Goal: Task Accomplishment & Management: Manage account settings

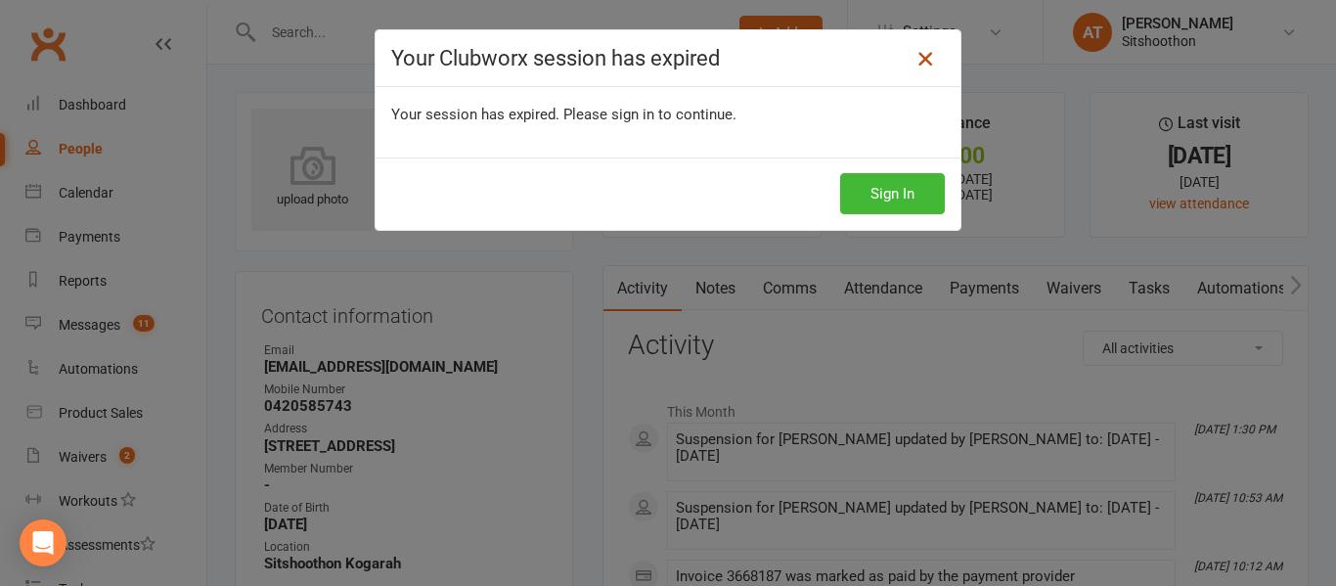
click at [920, 67] on icon at bounding box center [925, 58] width 23 height 23
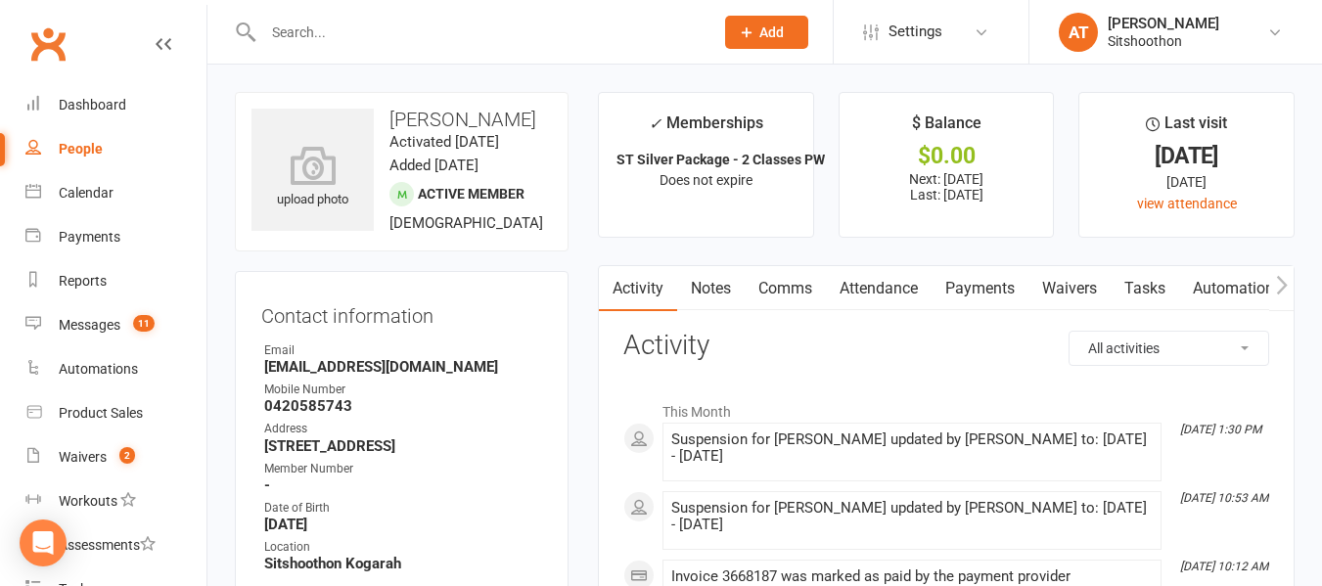
click at [377, 29] on input "text" at bounding box center [478, 32] width 442 height 27
type input "ri"
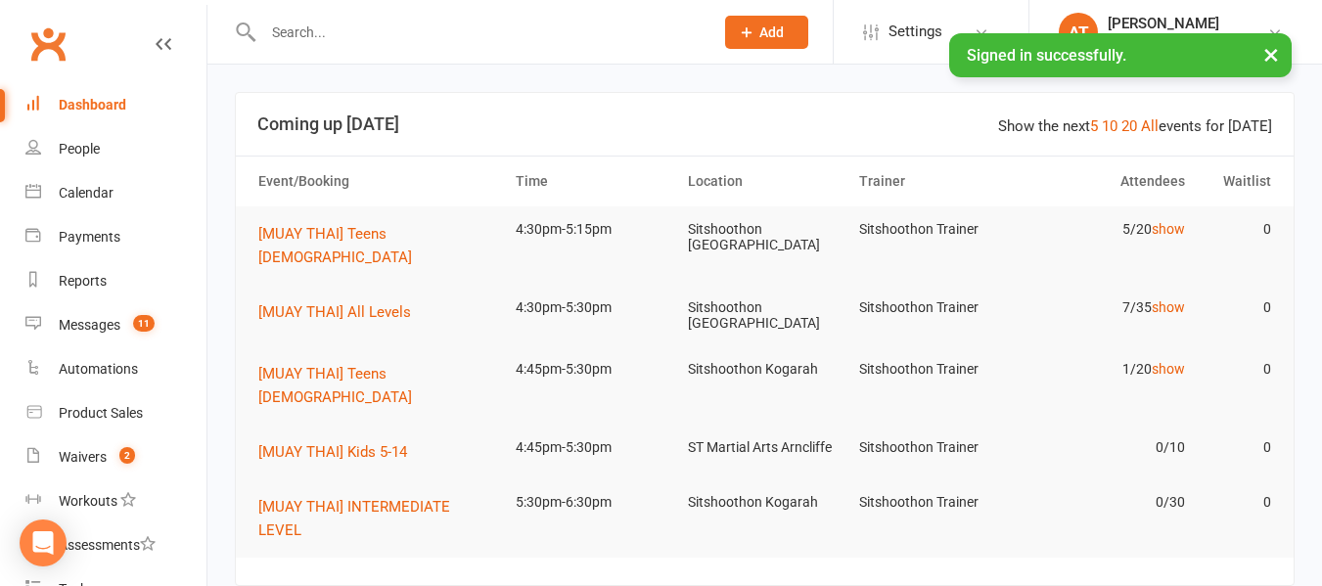
click at [293, 41] on input "text" at bounding box center [478, 32] width 442 height 27
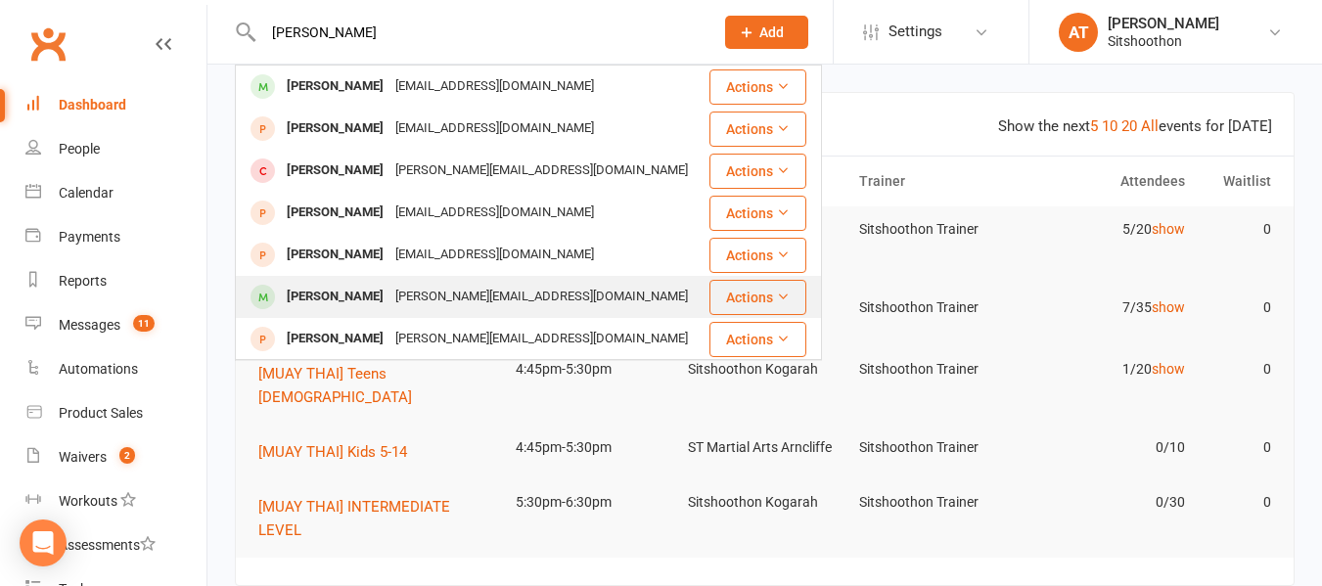
type input "[PERSON_NAME]"
click at [389, 296] on div "[PERSON_NAME][EMAIL_ADDRESS][DOMAIN_NAME]" at bounding box center [541, 297] width 304 height 28
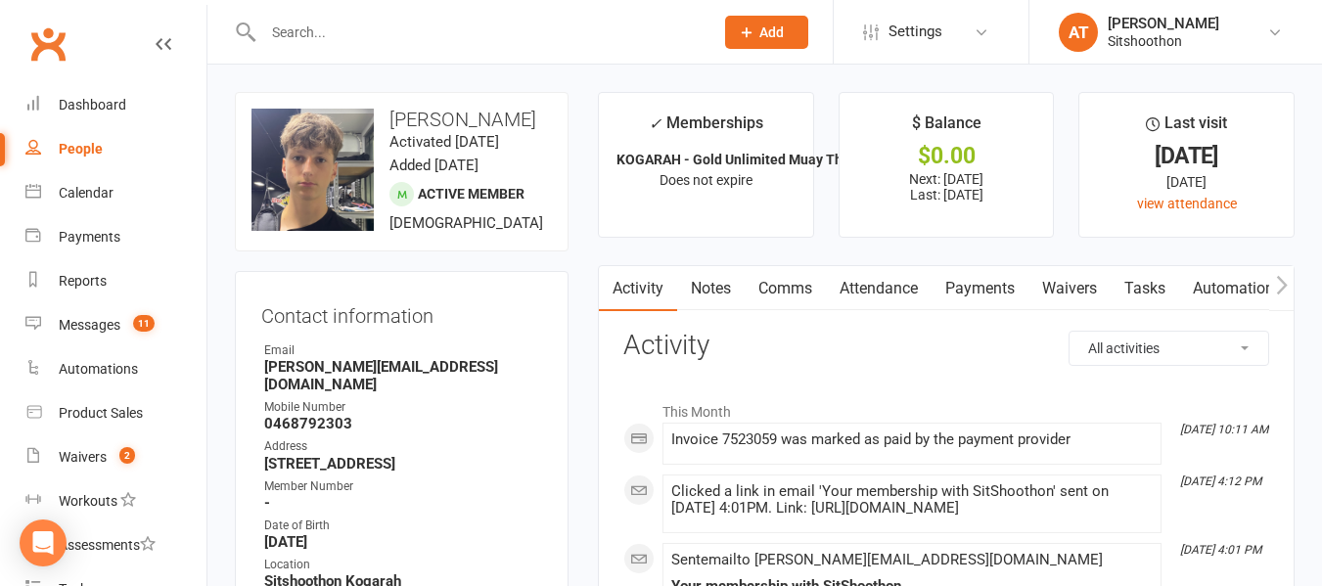
click at [974, 296] on link "Payments" at bounding box center [979, 288] width 97 height 45
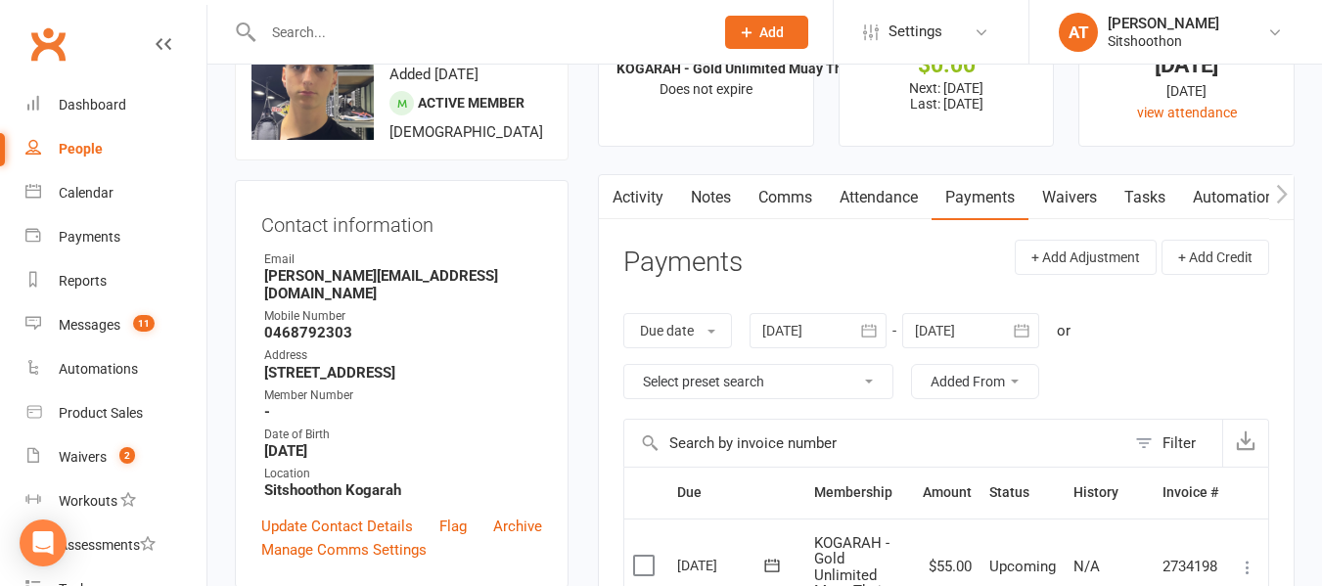
scroll to position [83, 0]
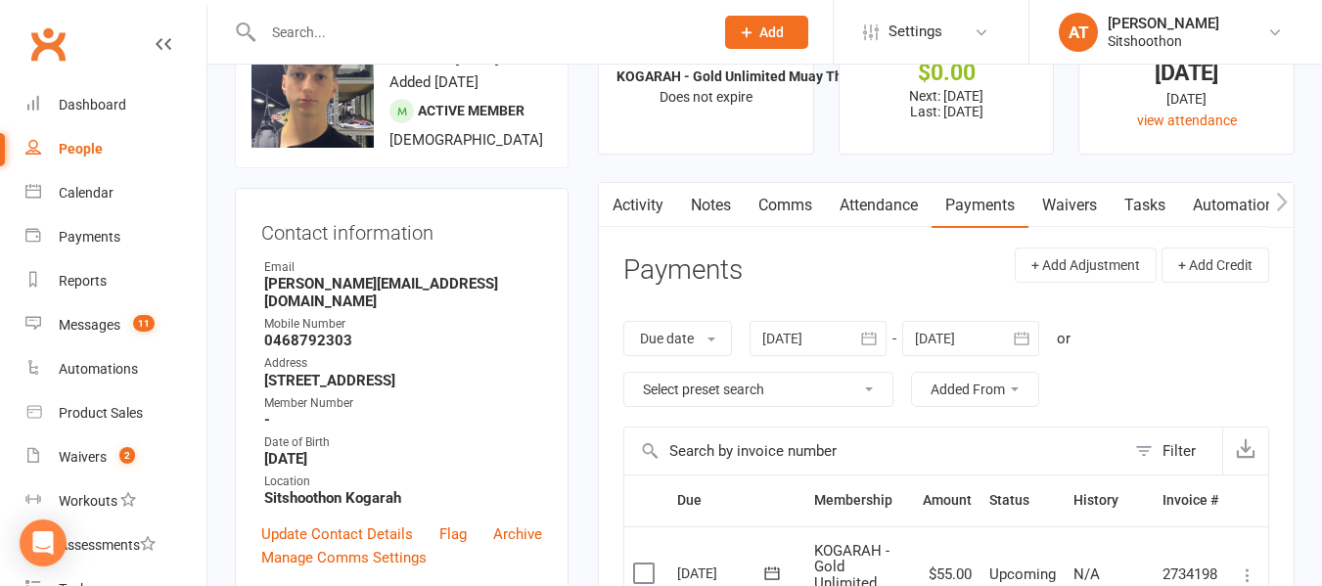
click at [996, 203] on link "Payments" at bounding box center [979, 205] width 97 height 45
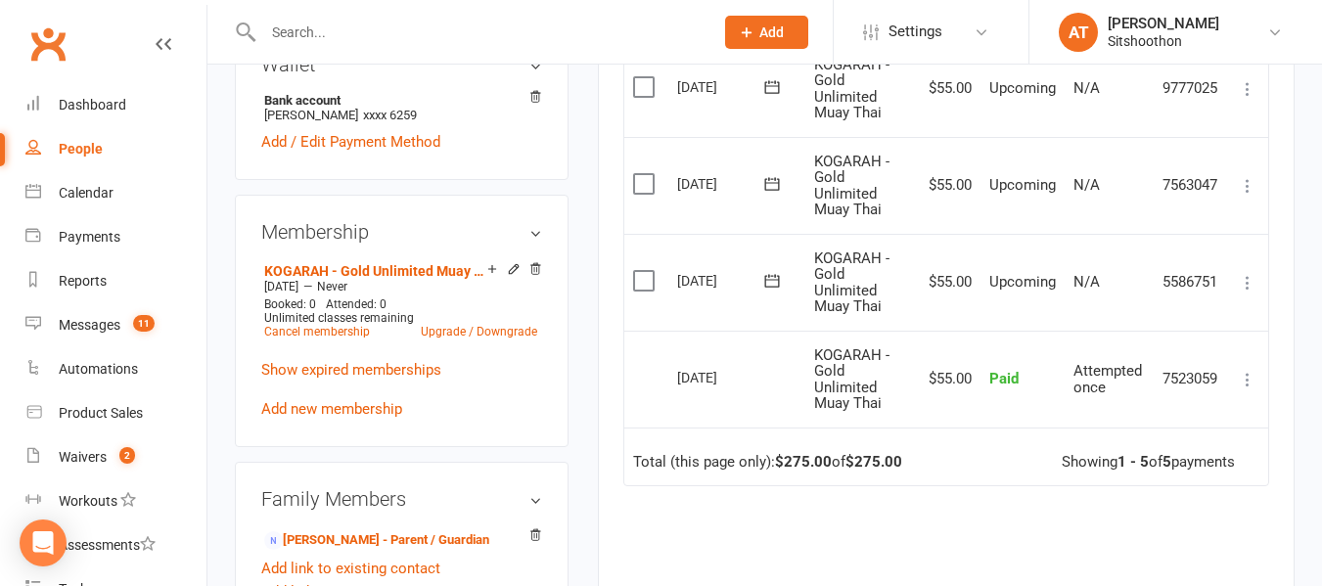
scroll to position [652, 0]
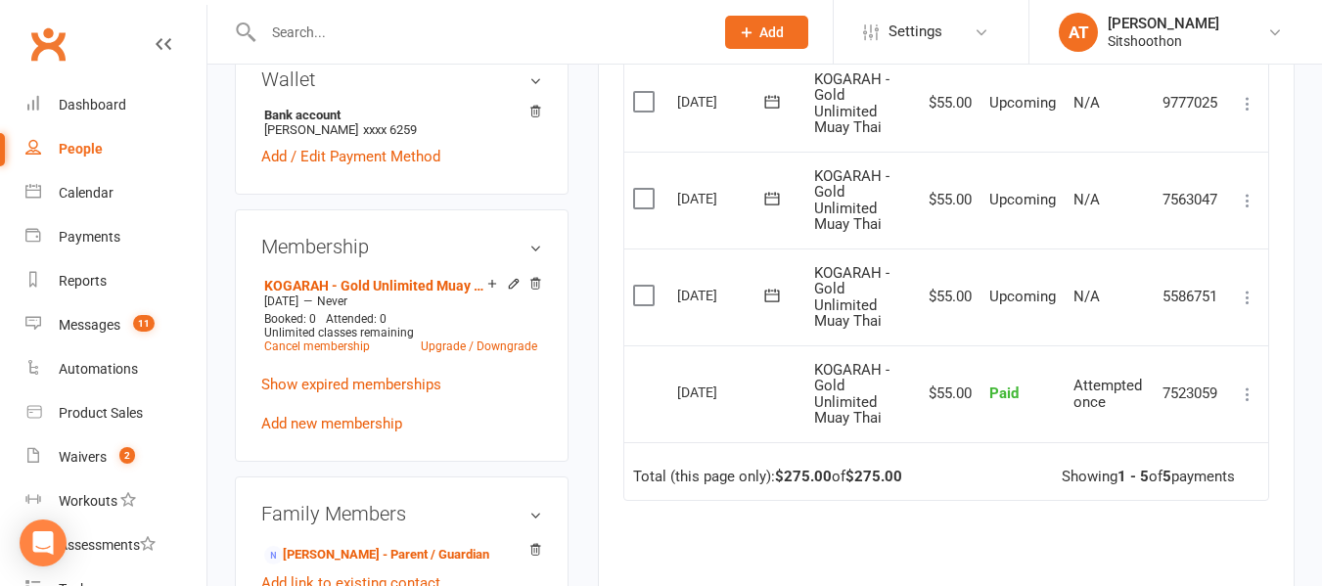
click at [1155, 476] on div "Showing 1 - 5 of 5 payments" at bounding box center [1147, 477] width 173 height 17
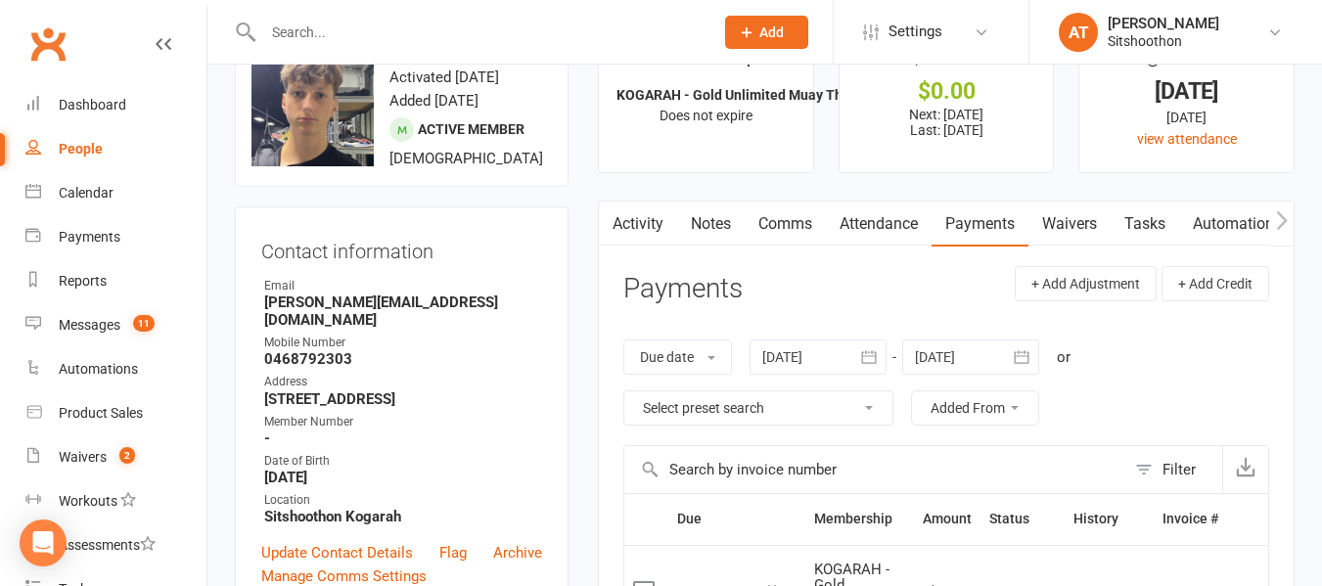
scroll to position [0, 0]
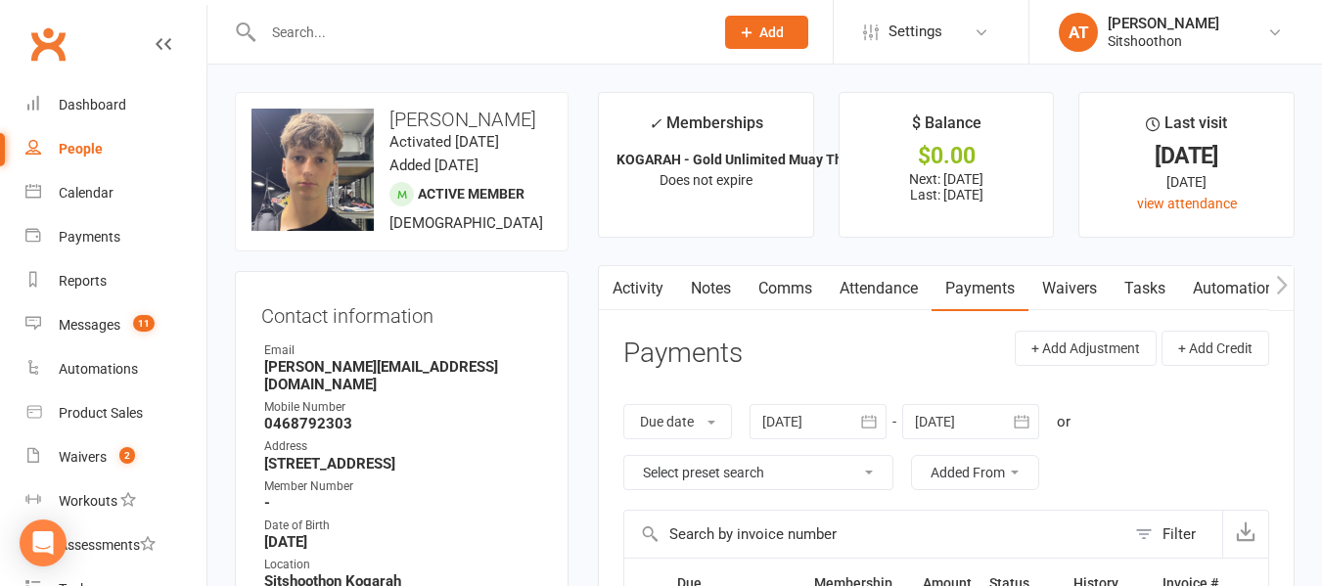
click at [891, 287] on link "Attendance" at bounding box center [879, 288] width 106 height 45
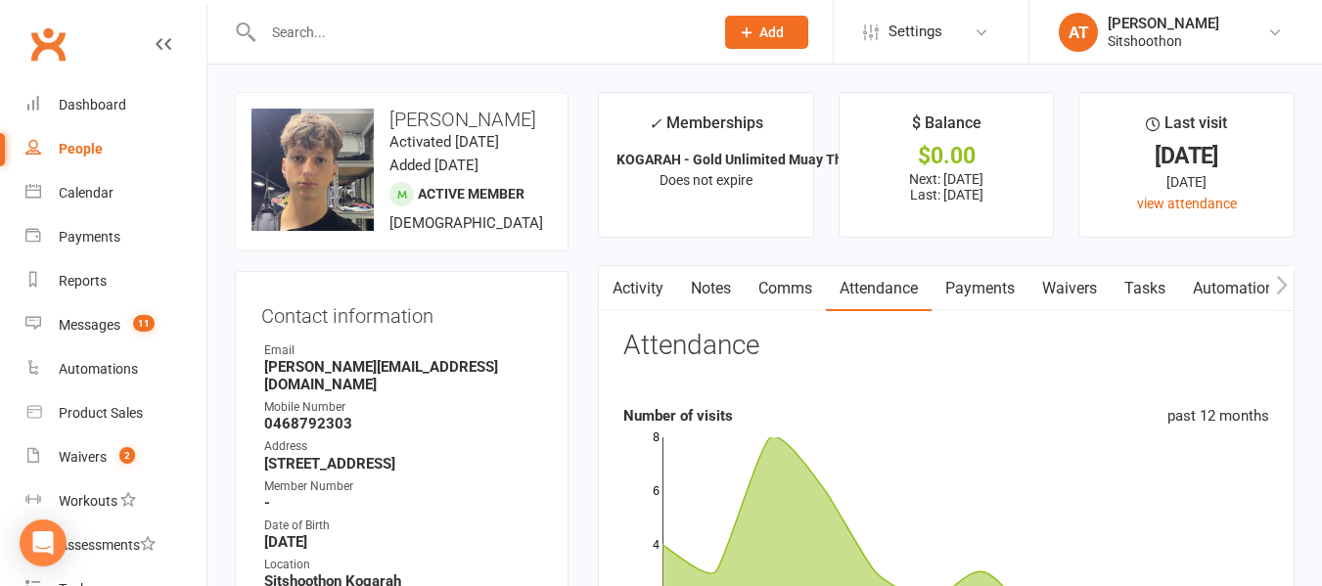
click at [988, 289] on link "Payments" at bounding box center [979, 288] width 97 height 45
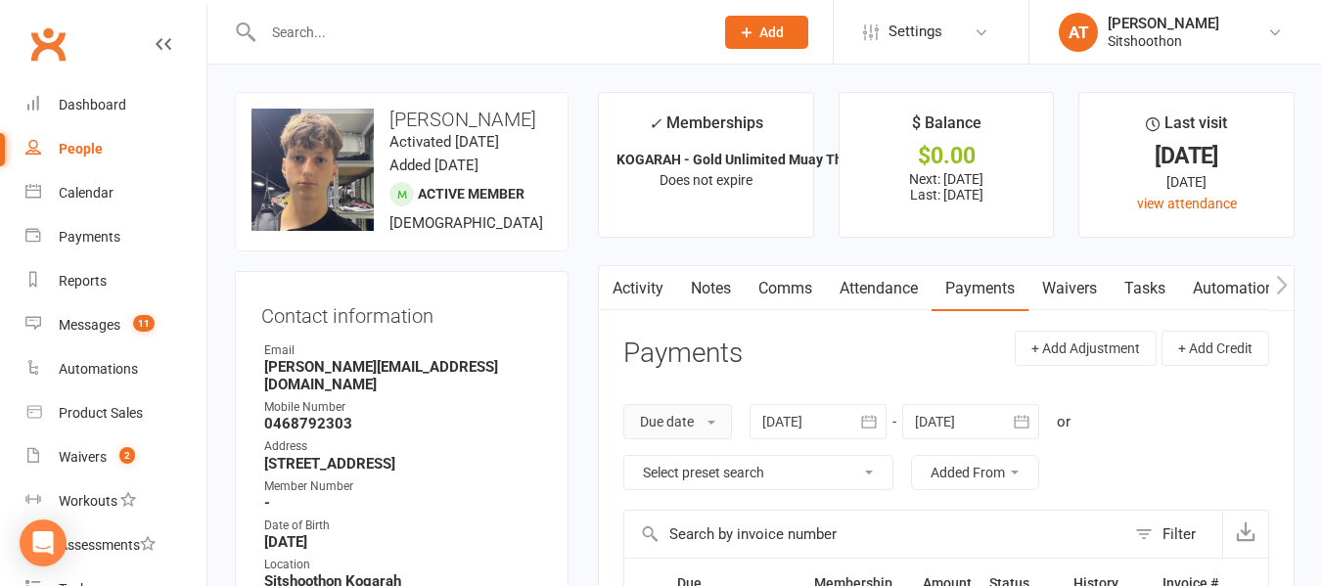
click at [697, 429] on button "Due date" at bounding box center [677, 421] width 109 height 35
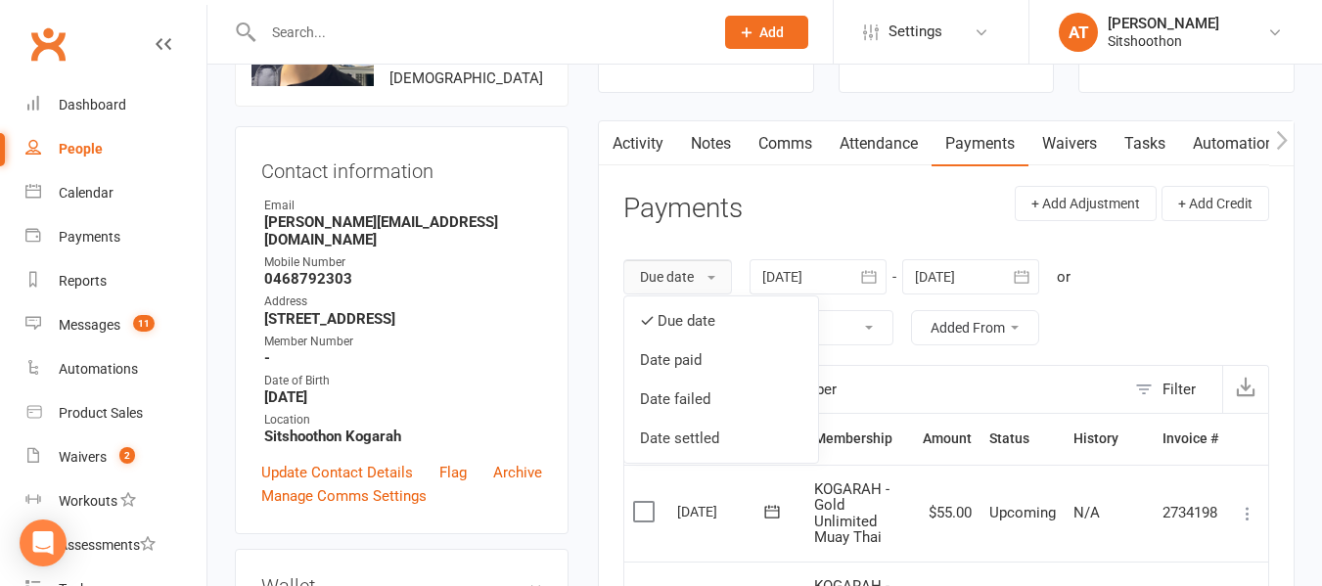
scroll to position [146, 0]
click at [704, 356] on link "Date paid" at bounding box center [721, 358] width 194 height 39
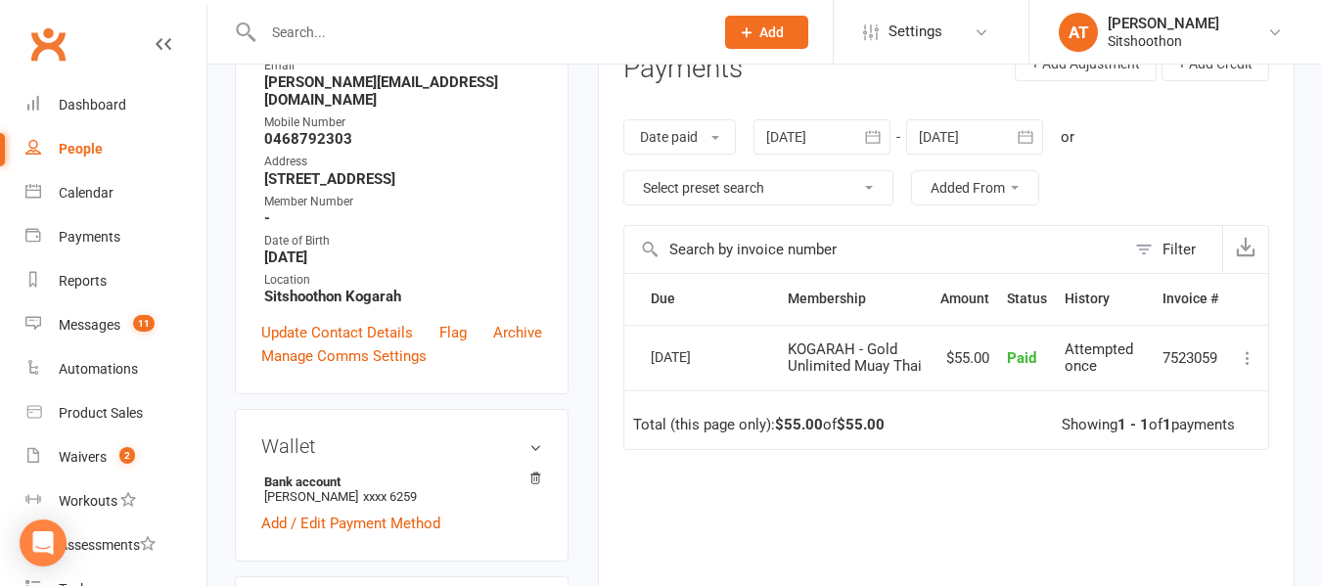
scroll to position [284, 0]
click at [714, 134] on button "Date paid" at bounding box center [679, 137] width 113 height 35
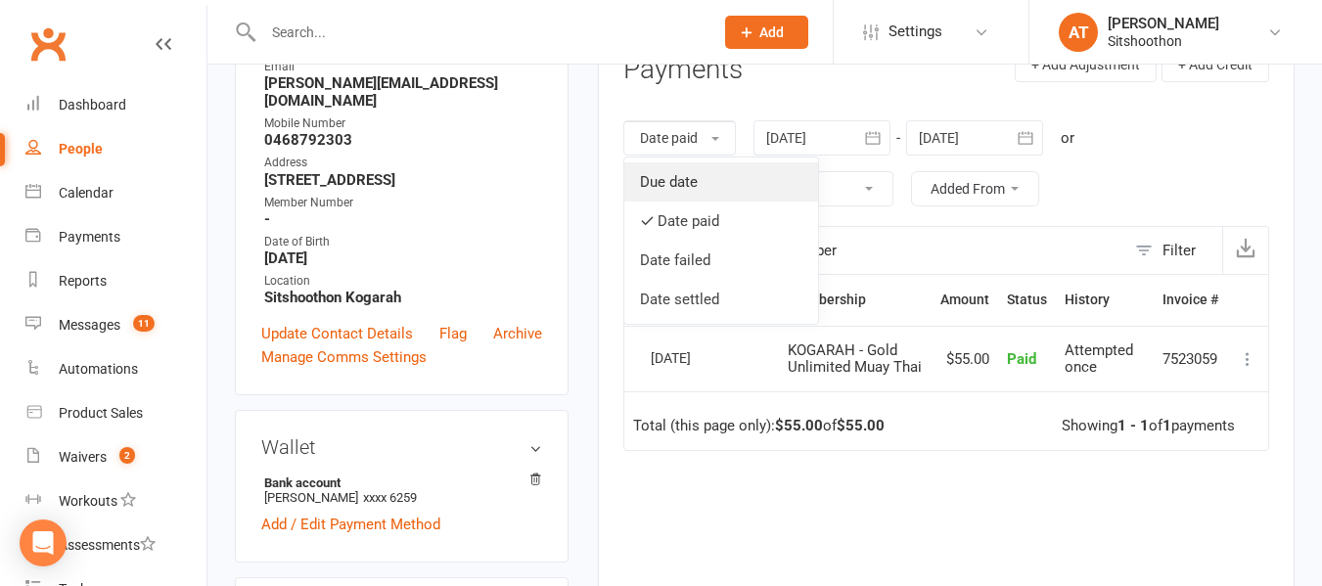
click at [718, 186] on link "Due date" at bounding box center [721, 181] width 194 height 39
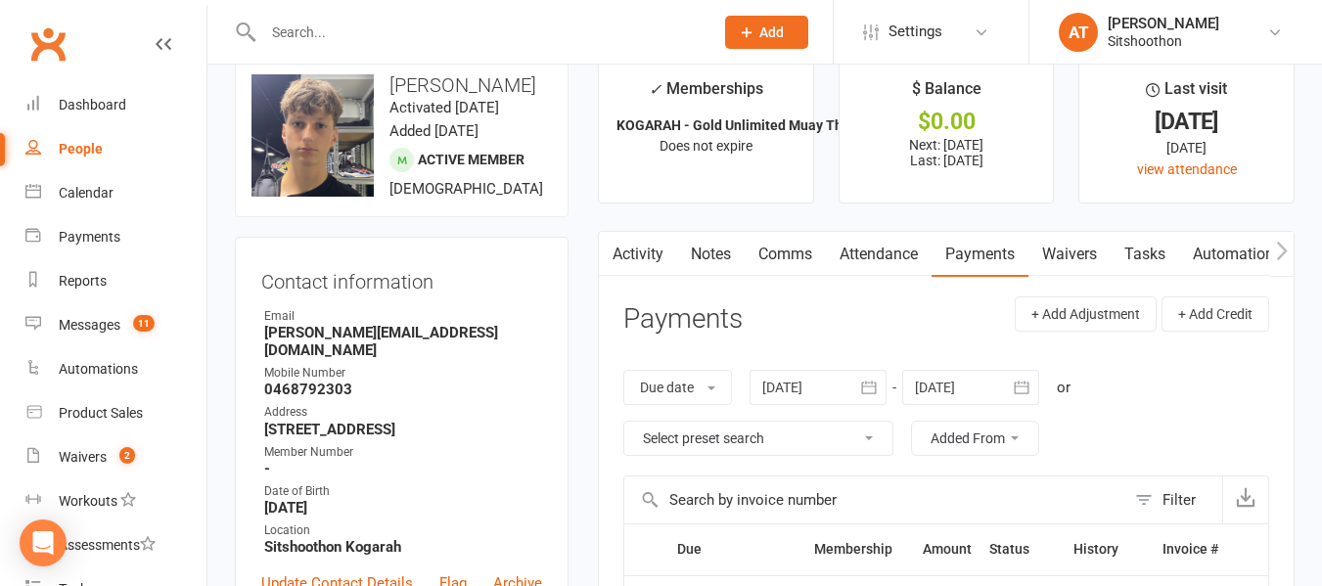
scroll to position [0, 0]
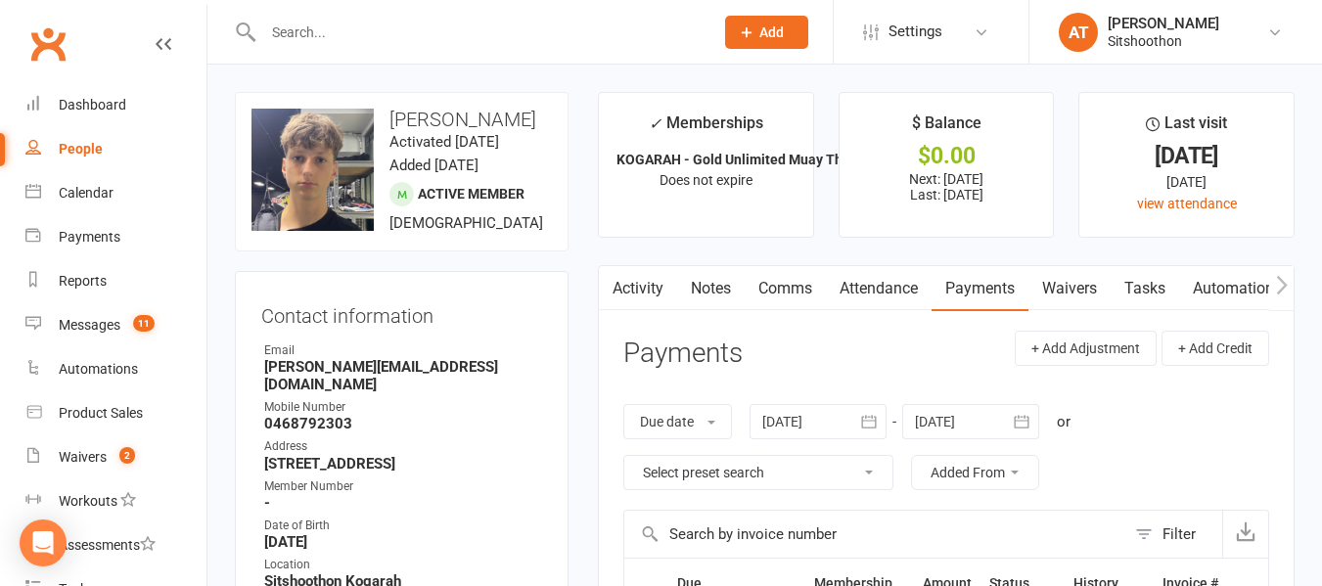
click at [1285, 286] on icon "button" at bounding box center [1281, 284] width 11 height 19
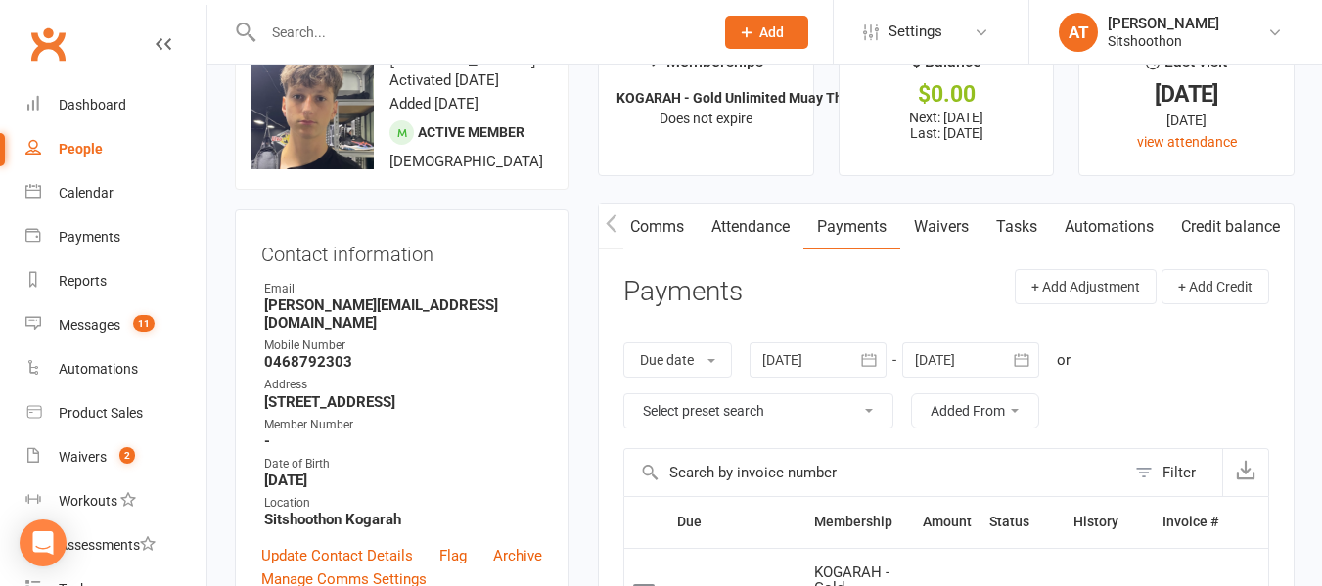
scroll to position [63, 0]
click at [711, 363] on button "Due date" at bounding box center [677, 358] width 109 height 35
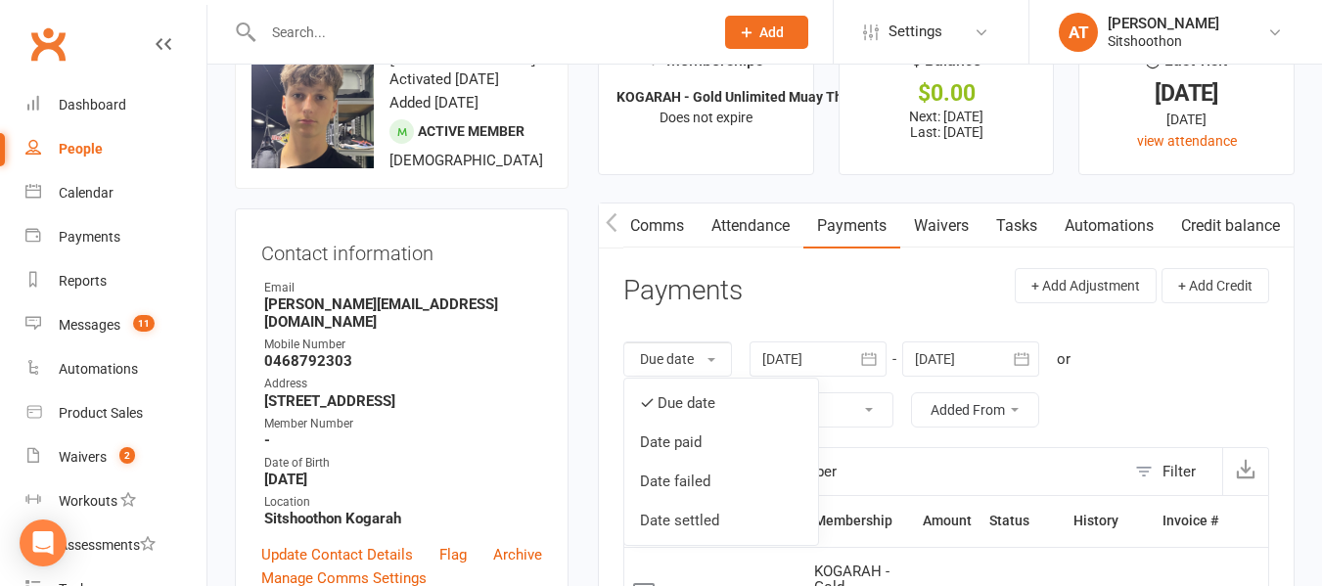
click at [1184, 384] on div "Due date Due date Date paid Date failed Date settled [DATE] [DATE] Sun Mon Tue …" at bounding box center [946, 384] width 646 height 125
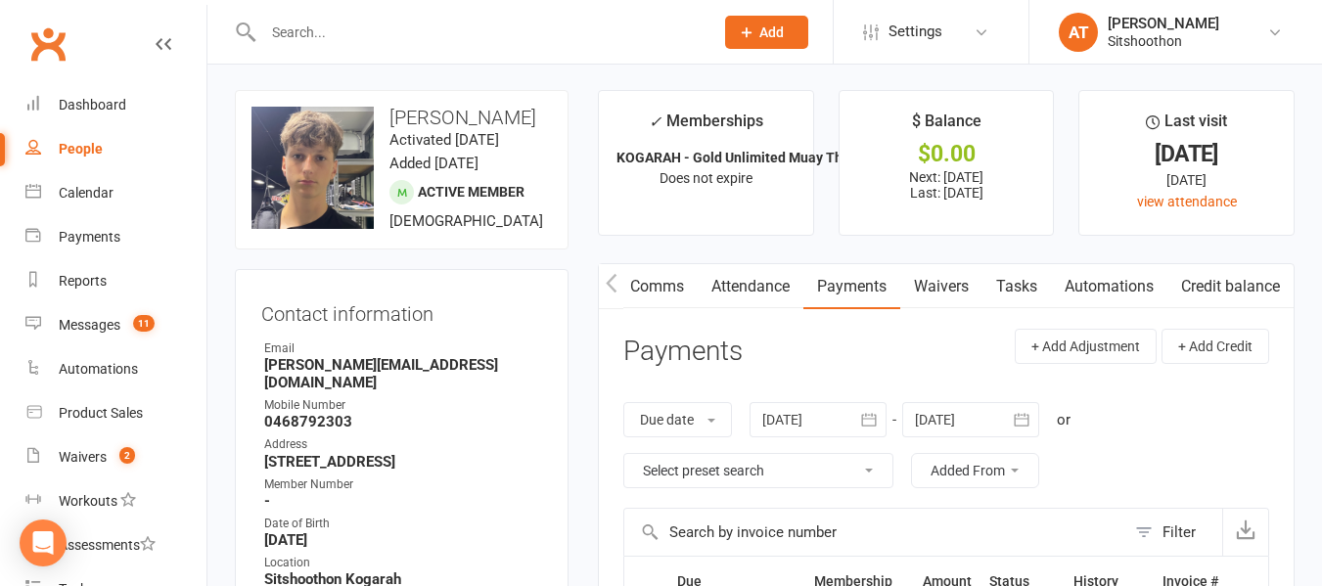
scroll to position [0, 0]
